Goal: Information Seeking & Learning: Learn about a topic

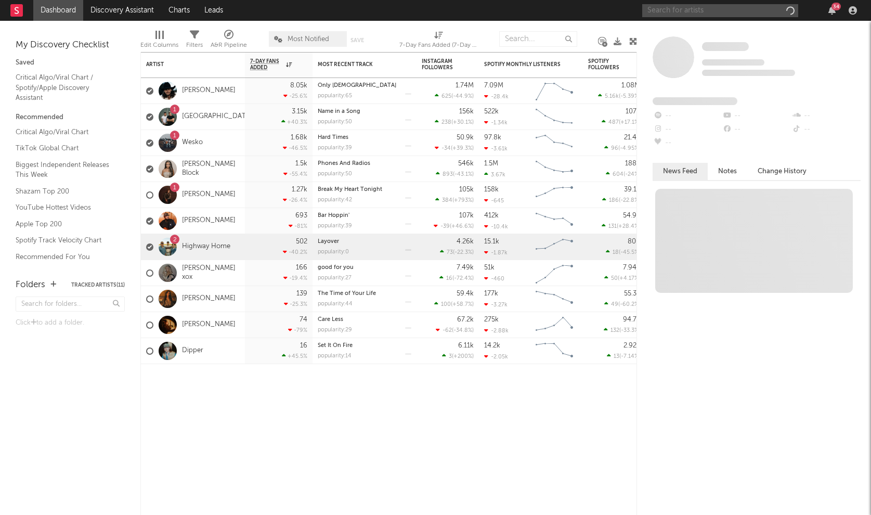
click at [702, 9] on input "text" at bounding box center [720, 10] width 156 height 13
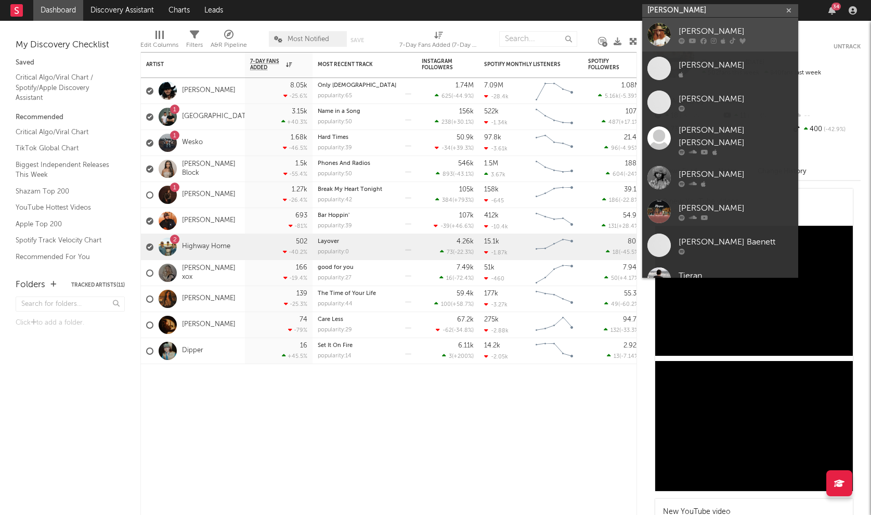
type input "[PERSON_NAME]"
click at [740, 28] on div "[PERSON_NAME]" at bounding box center [735, 31] width 114 height 12
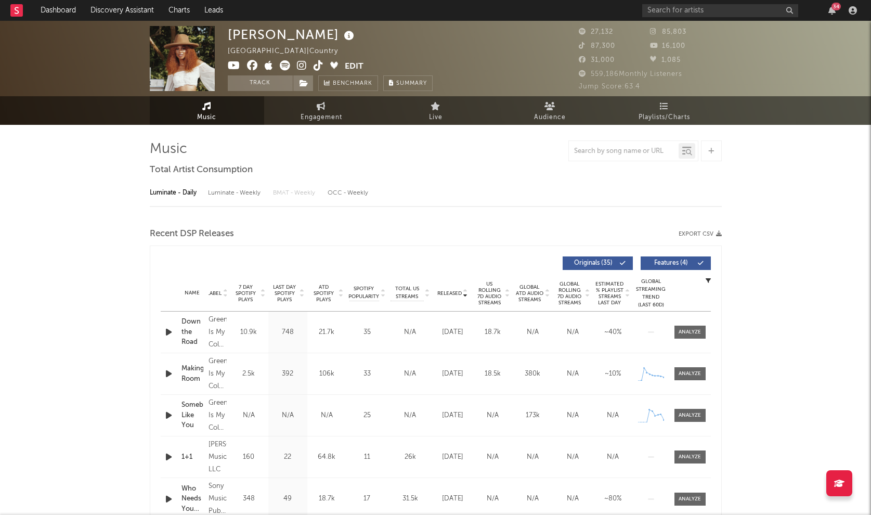
select select "6m"
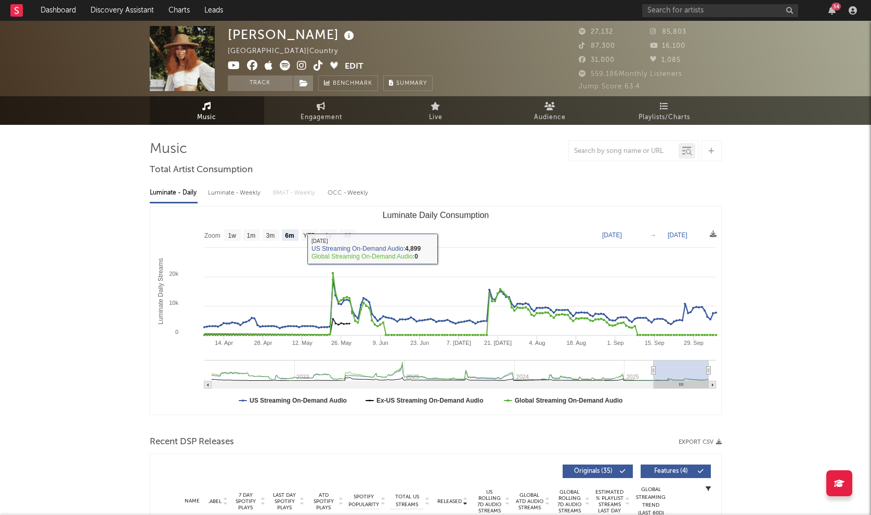
click at [232, 192] on div "Luminate - Weekly" at bounding box center [235, 193] width 55 height 18
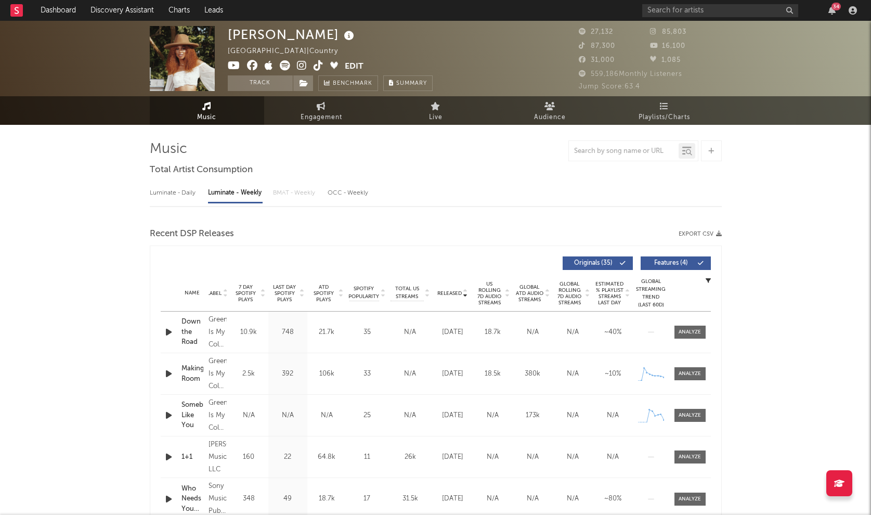
select select "6m"
